Goal: Find contact information: Find contact information

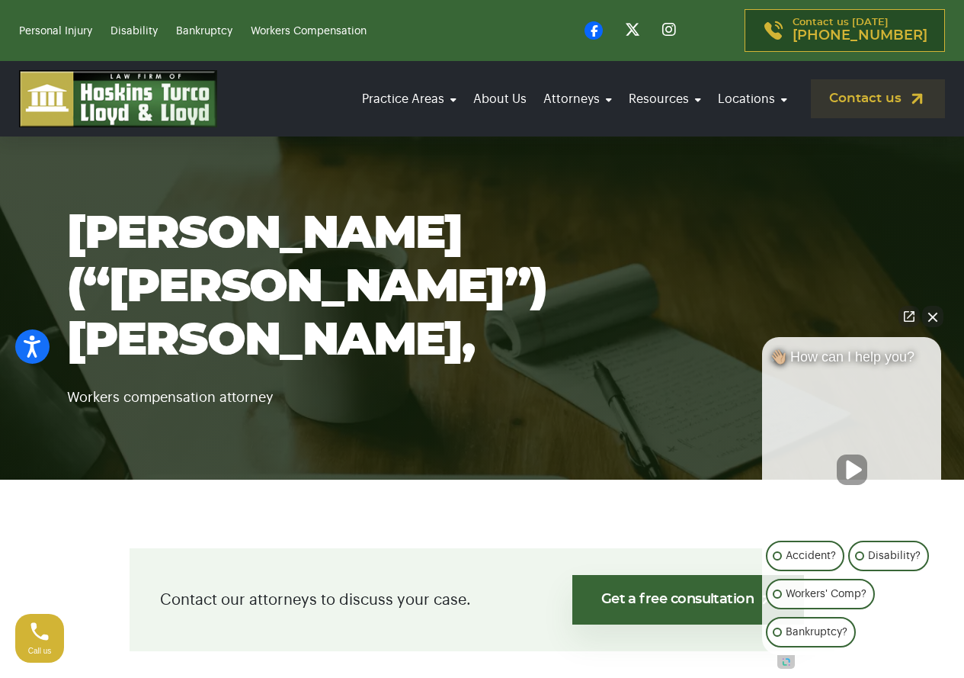
click at [930, 316] on button "Close Intaker Chat Widget" at bounding box center [932, 316] width 21 height 21
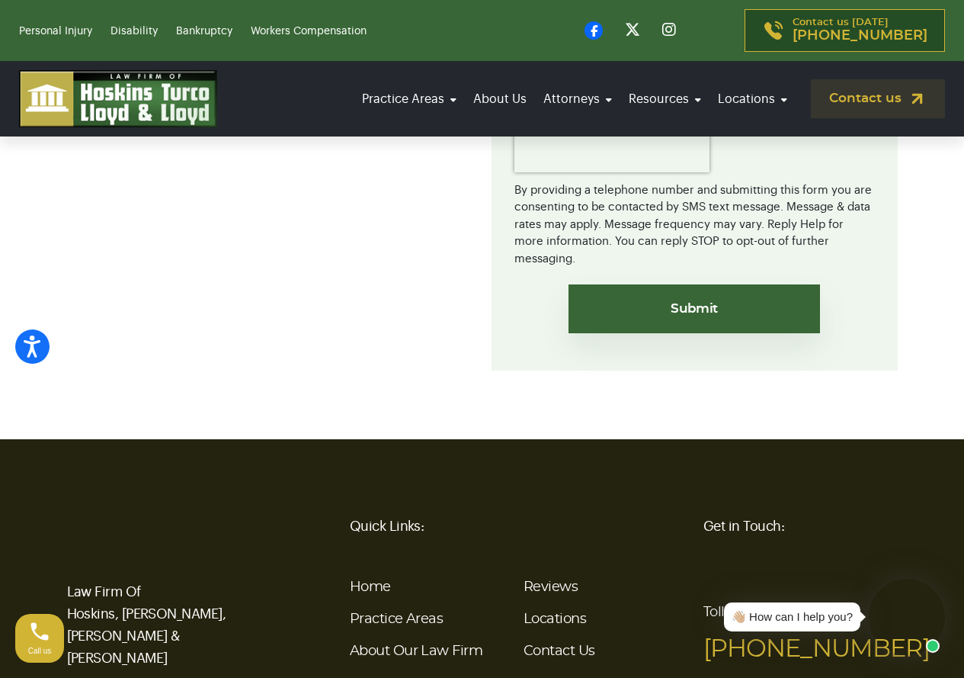
scroll to position [3208, 0]
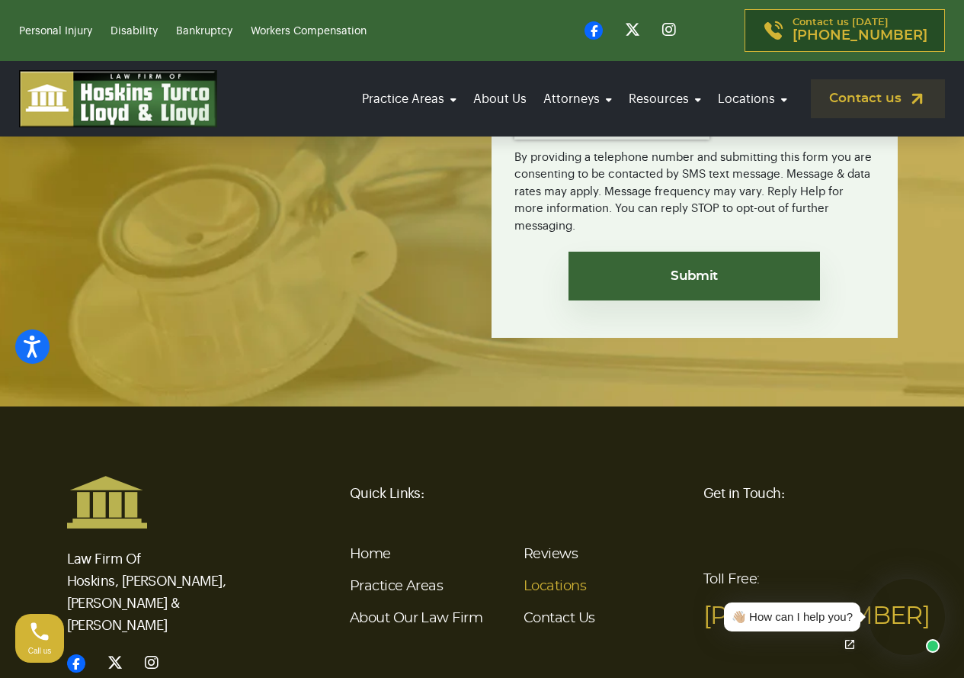
click at [543, 579] on link "Locations" at bounding box center [555, 586] width 63 height 14
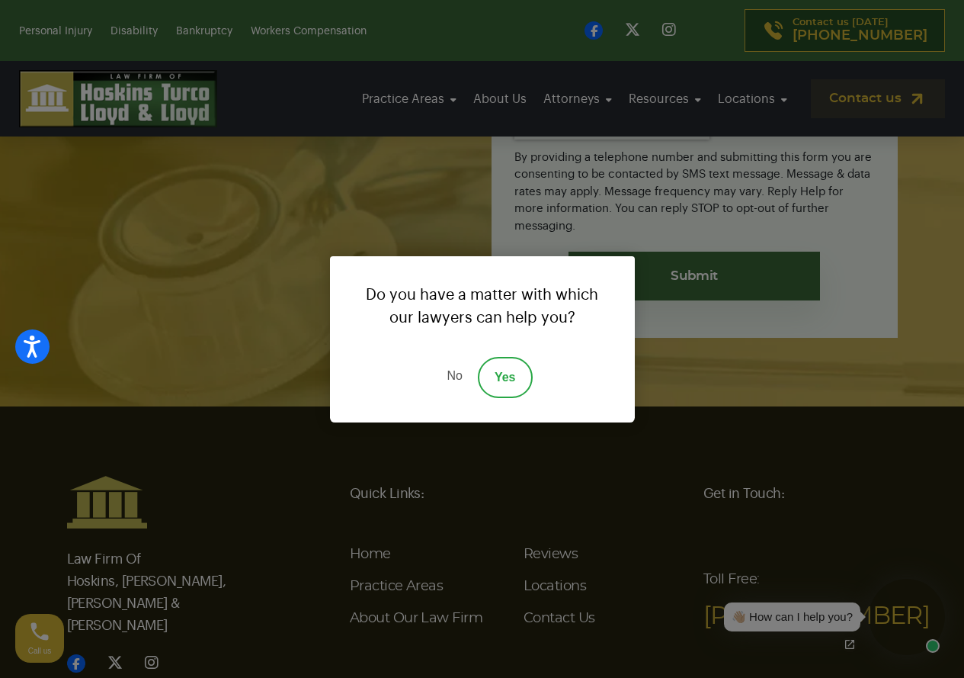
click at [455, 383] on link "No" at bounding box center [454, 377] width 46 height 41
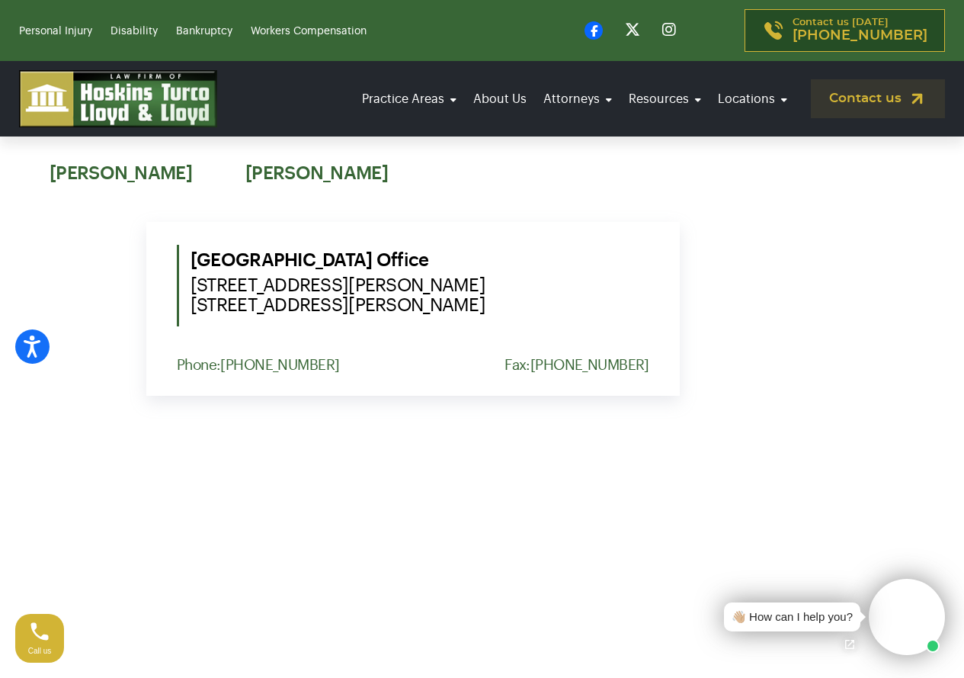
scroll to position [1143, 0]
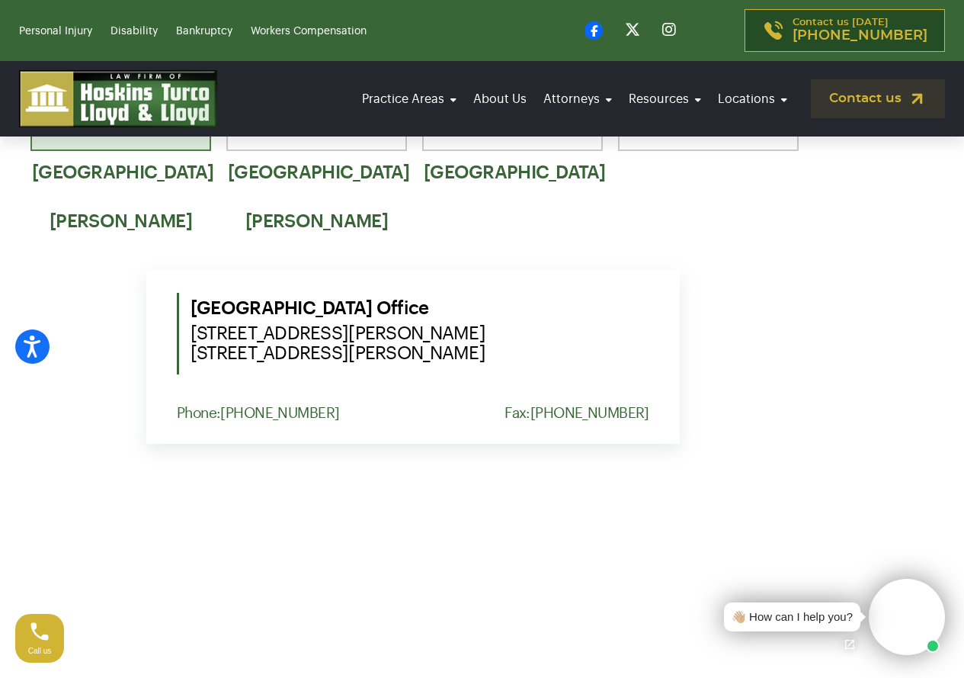
drag, startPoint x: 193, startPoint y: 309, endPoint x: 427, endPoint y: 326, distance: 234.7
click at [477, 328] on span "1555 NW St. Lucie West Blvd. Suite 203, Port St. Lucie, Fl. 34986" at bounding box center [420, 343] width 459 height 40
copy span "1555 NW St. Lucie West Blvd. Suite 203, Port St. Lucie, Fl. 34986"
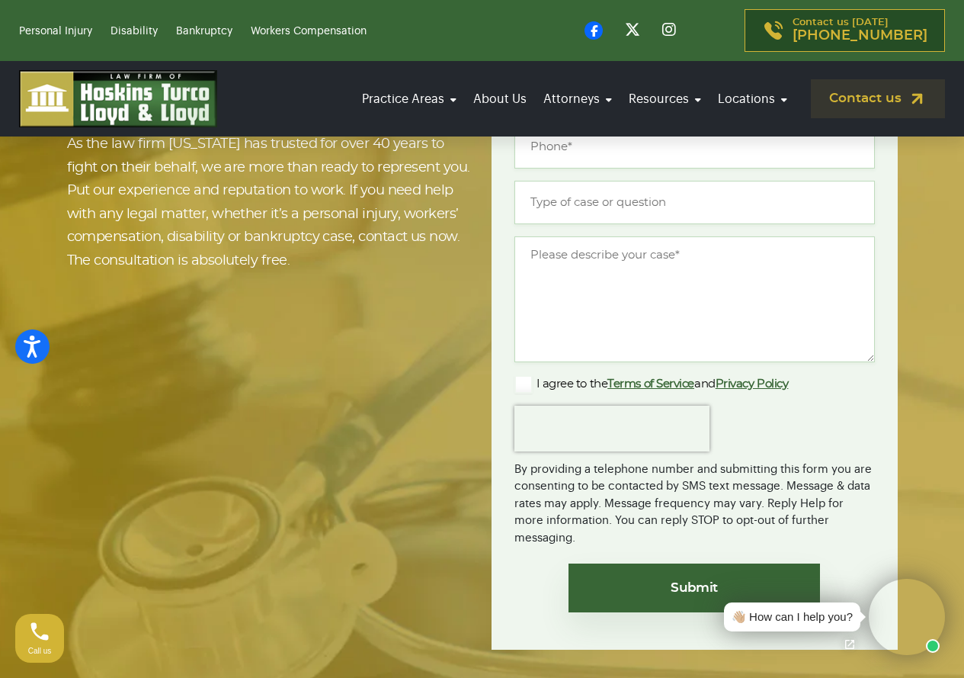
scroll to position [2592, 0]
